Goal: Complete application form

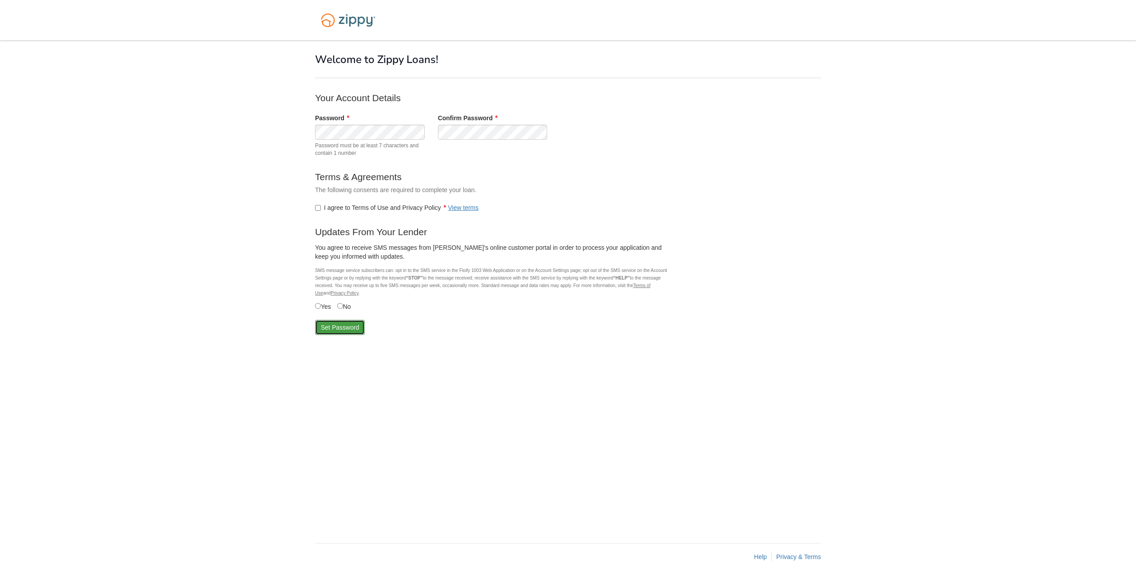
click at [335, 328] on button "Set Password" at bounding box center [340, 327] width 50 height 15
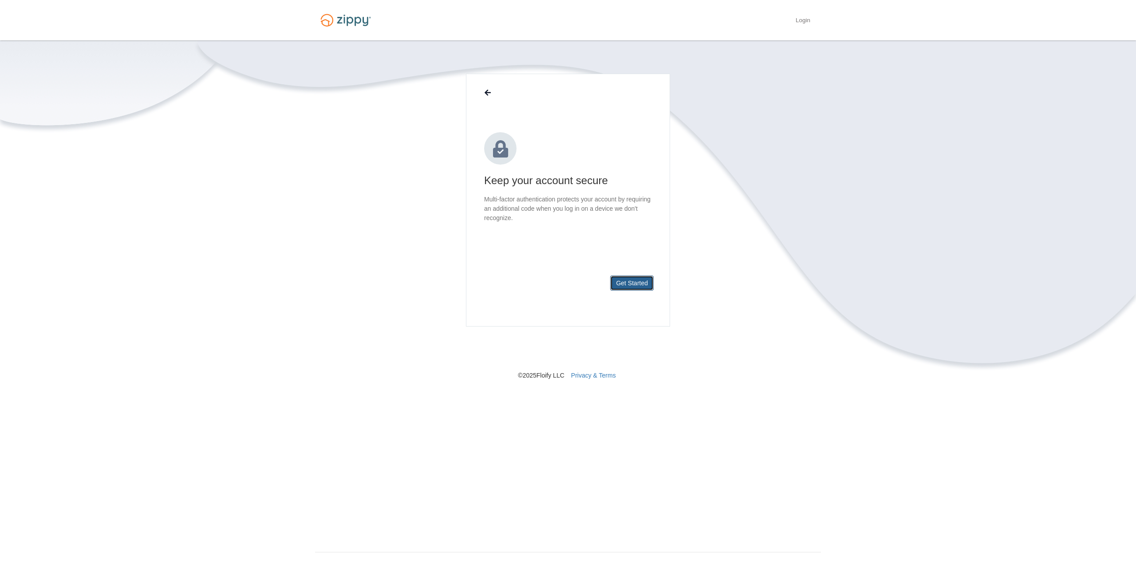
click at [632, 285] on button "Get Started" at bounding box center [631, 283] width 43 height 15
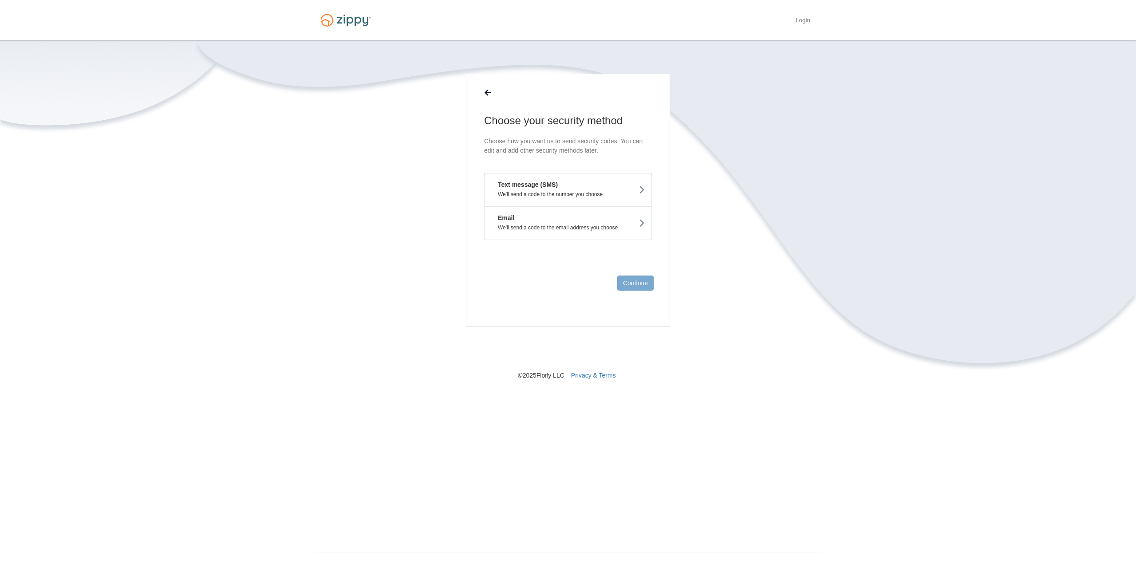
click at [526, 227] on p "We'll send a code to the email address you choose" at bounding box center [568, 228] width 154 height 6
click at [530, 175] on input "text" at bounding box center [568, 172] width 168 height 21
type input "**********"
click at [631, 290] on button "Send Code" at bounding box center [632, 283] width 43 height 15
click at [540, 185] on input "text" at bounding box center [568, 181] width 168 height 21
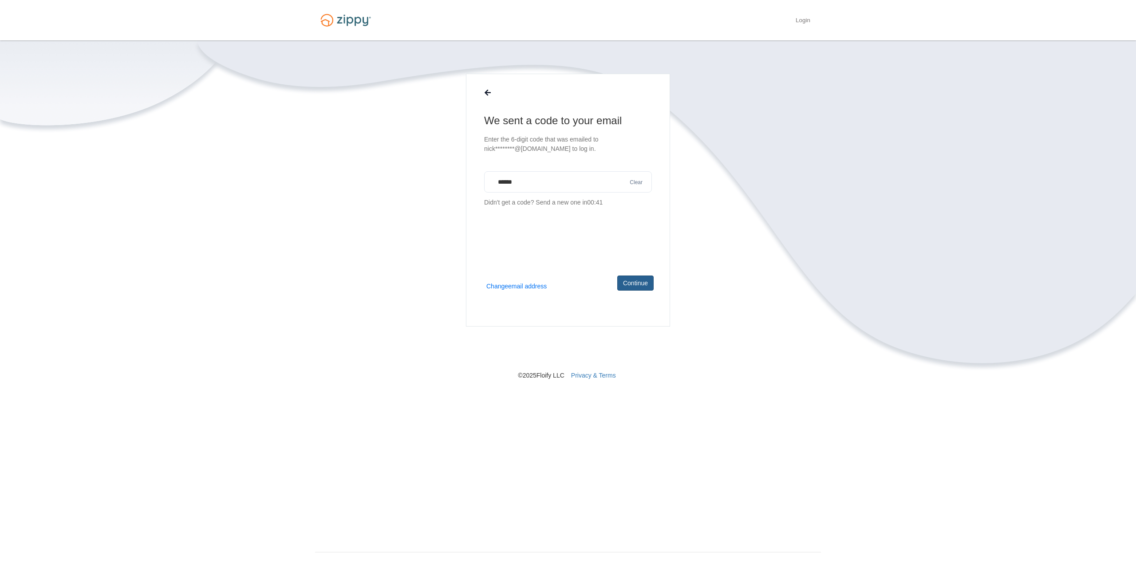
type input "******"
click at [636, 282] on button "Continue" at bounding box center [635, 283] width 36 height 15
click at [636, 282] on link "Finish" at bounding box center [640, 283] width 28 height 15
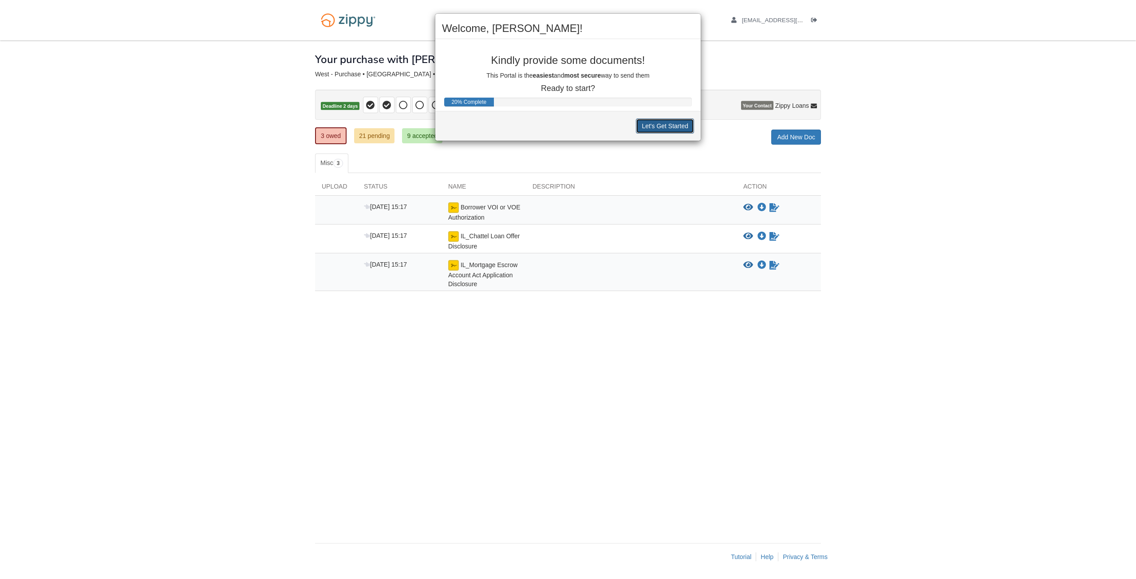
click at [663, 122] on button "Let's Get Started" at bounding box center [665, 125] width 58 height 15
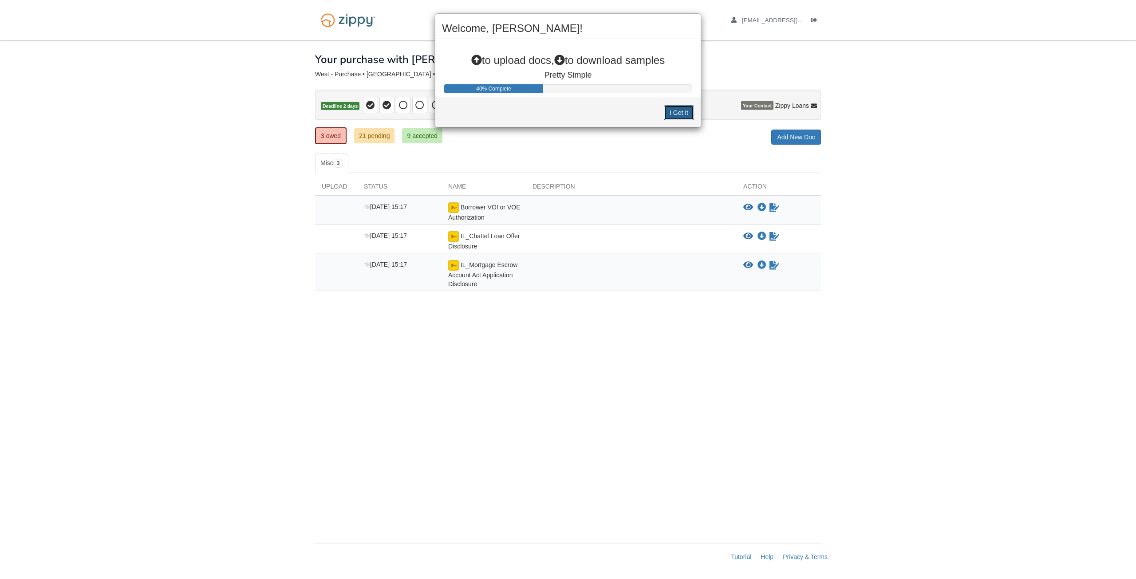
click at [675, 114] on button "I Get It" at bounding box center [679, 112] width 30 height 15
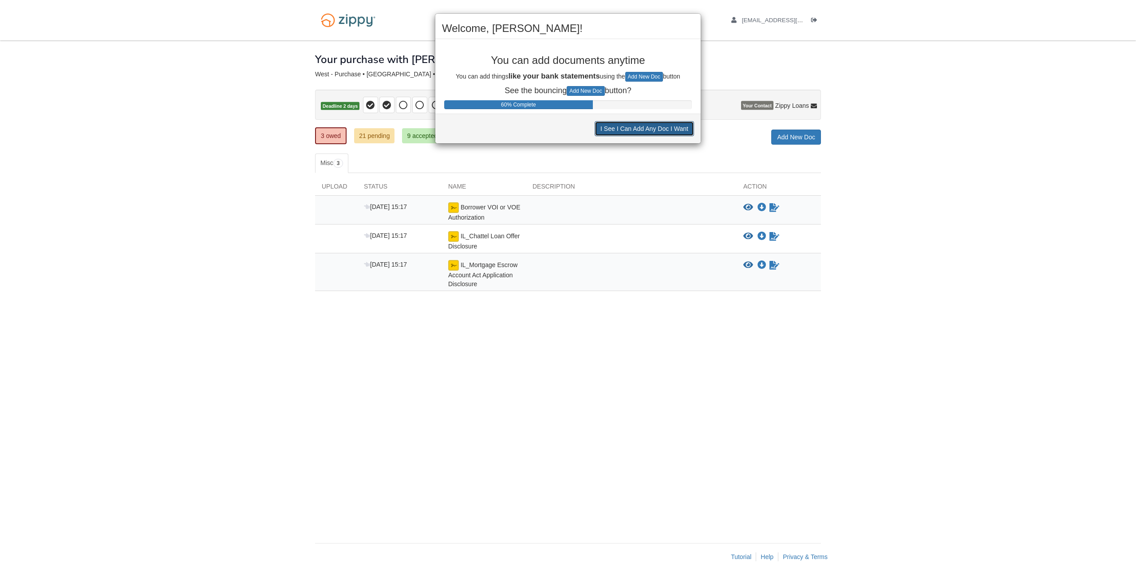
click at [662, 129] on button "I See I Can Add Any Doc I Want" at bounding box center [644, 128] width 99 height 15
click at [662, 129] on button "I See I Can Decline to Provide a Doc" at bounding box center [637, 127] width 113 height 15
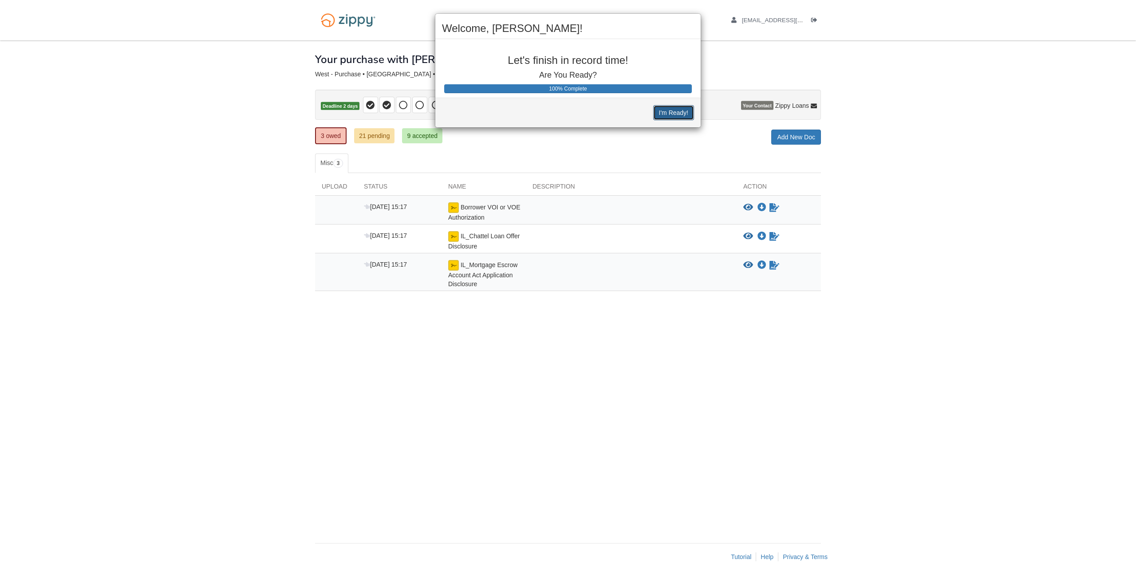
click at [667, 112] on button "I'm Ready!" at bounding box center [673, 112] width 41 height 15
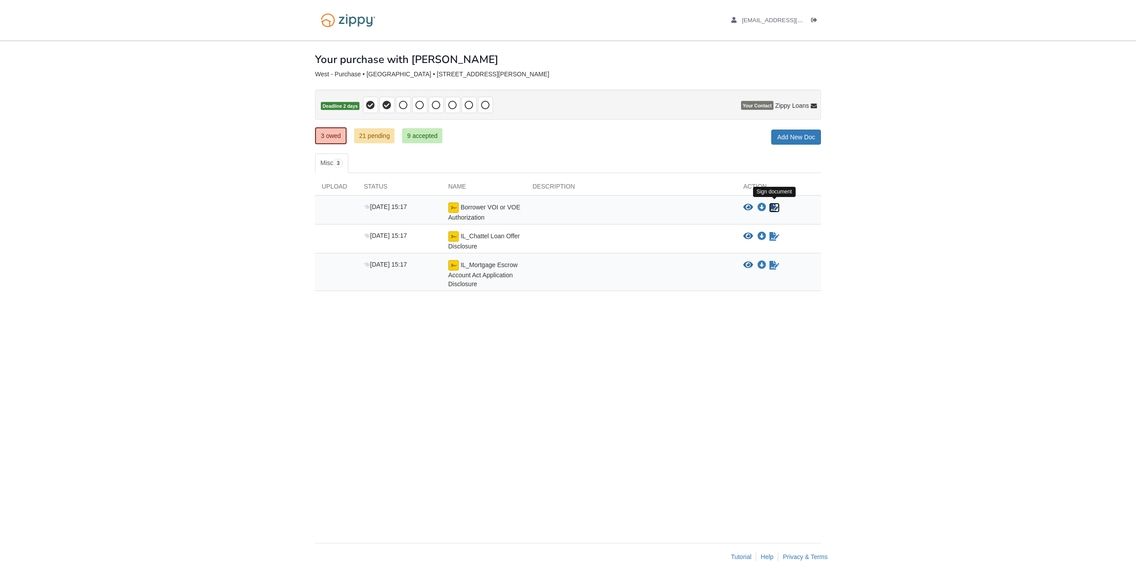
click at [776, 206] on icon "Sign Form" at bounding box center [774, 207] width 10 height 9
click at [774, 208] on icon "Waiting for your co-borrower to e-sign" at bounding box center [774, 207] width 10 height 9
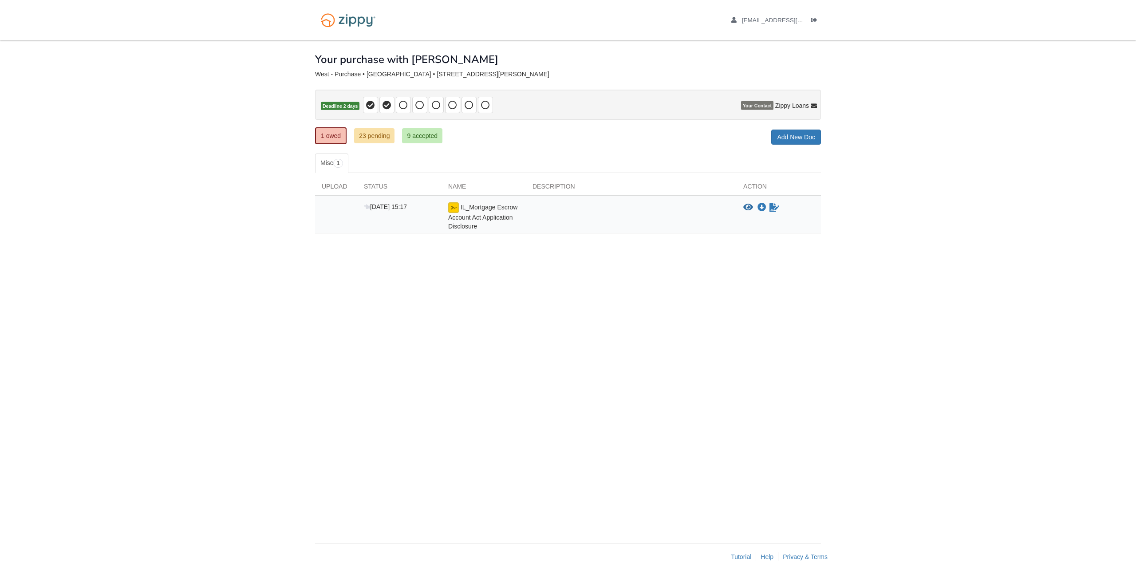
click at [587, 304] on div "× × × Pending Add Document Notice document will be included in the email sent t…" at bounding box center [568, 287] width 506 height 494
click at [376, 137] on link "23 pending" at bounding box center [374, 135] width 40 height 15
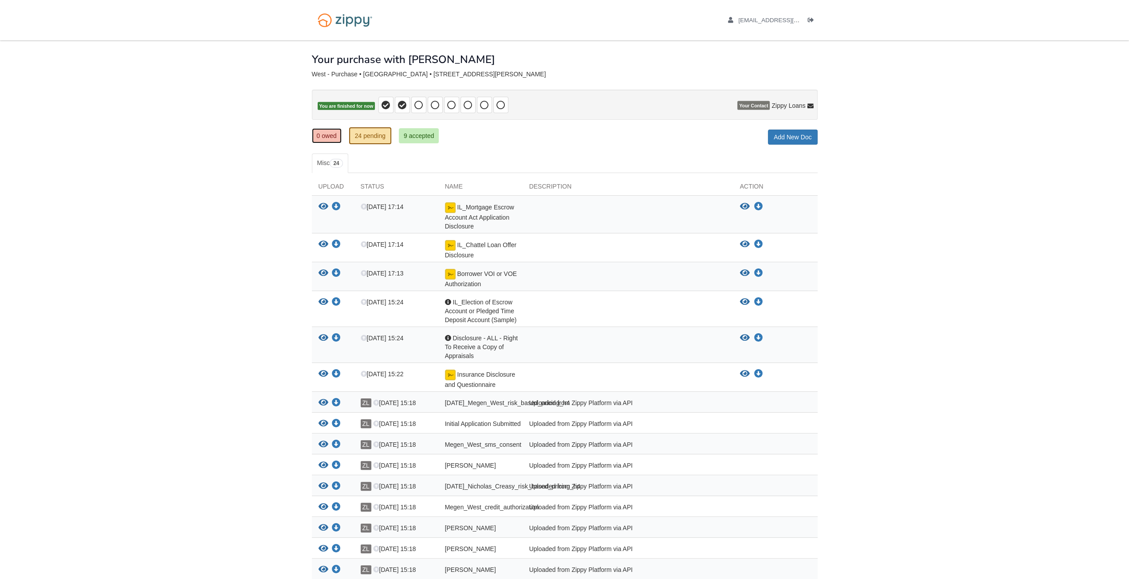
click at [320, 138] on link "0 owed" at bounding box center [327, 135] width 30 height 15
